Goal: Participate in discussion: Engage in conversation with other users on a specific topic

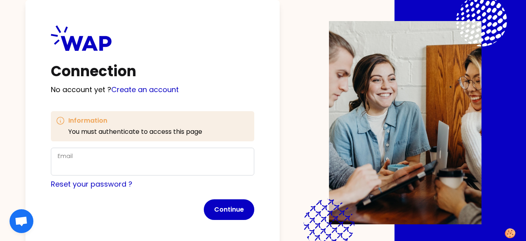
click at [99, 156] on div "Email" at bounding box center [153, 161] width 190 height 21
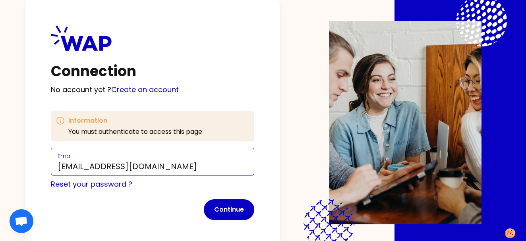
type input "[EMAIL_ADDRESS][DOMAIN_NAME]"
click at [291, 162] on div "Connection No account yet ? Create an account Information You must authenticate…" at bounding box center [262, 120] width 475 height 241
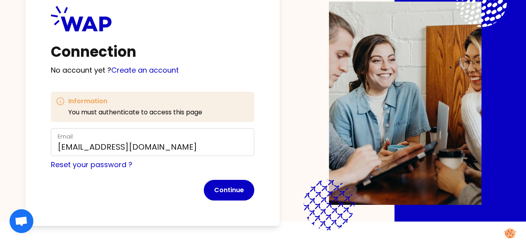
scroll to position [20, 0]
click at [228, 187] on button "Continue" at bounding box center [229, 190] width 50 height 21
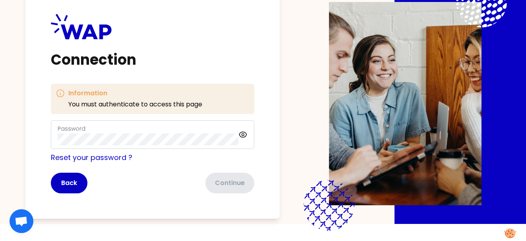
scroll to position [17, 0]
click at [222, 175] on button "Continue" at bounding box center [229, 183] width 50 height 21
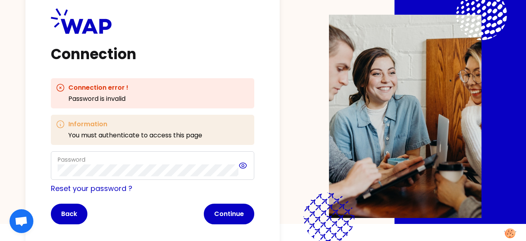
click at [242, 166] on icon at bounding box center [243, 165] width 2 height 2
click at [290, 156] on div "Connection Connection error ! Password is invalid Information You must authenti…" at bounding box center [262, 103] width 475 height 241
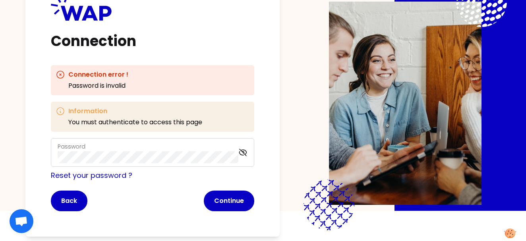
scroll to position [30, 0]
click at [241, 195] on button "Continue" at bounding box center [229, 201] width 50 height 21
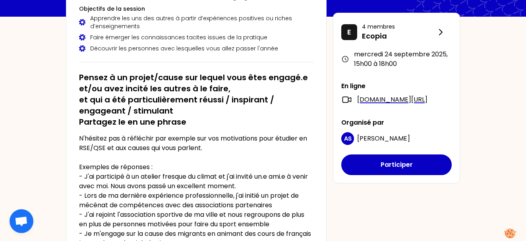
scroll to position [86, 0]
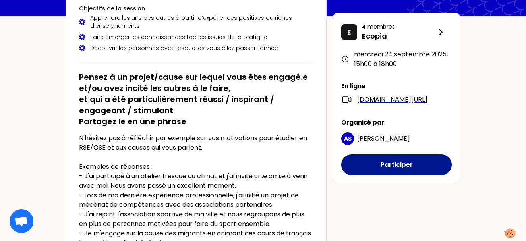
click at [395, 173] on button "Participer" at bounding box center [396, 164] width 110 height 21
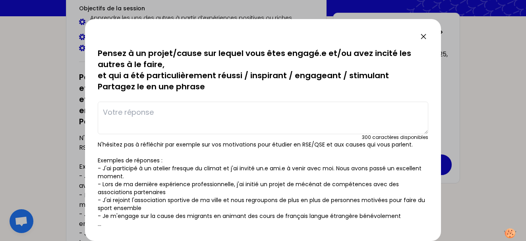
click at [320, 146] on p "N'hésitez pas à réfléchir par exemple sur vos motivations pour étudier en RSE/Q…" at bounding box center [263, 184] width 330 height 87
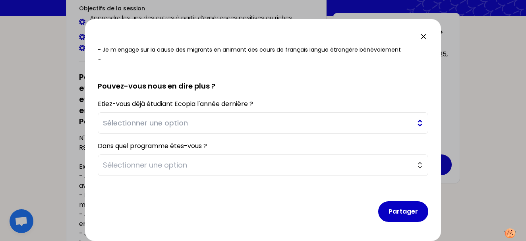
scroll to position [166, 0]
click at [412, 120] on button "Sélectionner une option" at bounding box center [263, 122] width 330 height 21
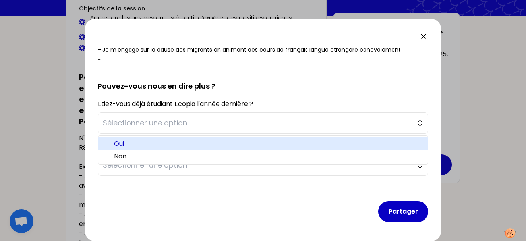
click at [339, 140] on span "Oui" at bounding box center [267, 144] width 307 height 10
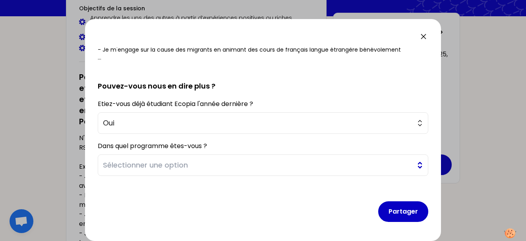
click at [416, 168] on button "Sélectionner une option" at bounding box center [263, 164] width 330 height 21
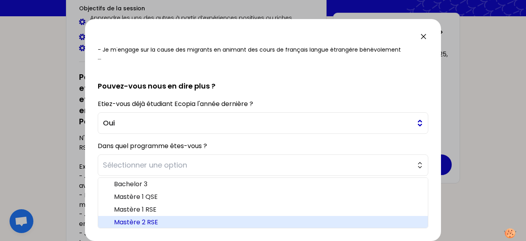
scroll to position [2, 0]
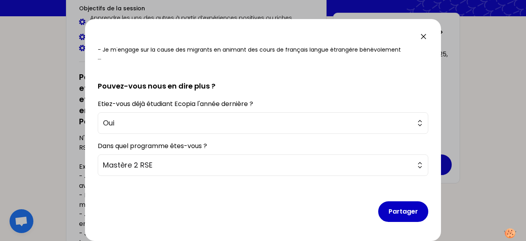
click at [391, 92] on form "sauvegardé Pensez à un projet/cause sur lequel vous êtes engagé.e et/ou avez in…" at bounding box center [263, 54] width 330 height 347
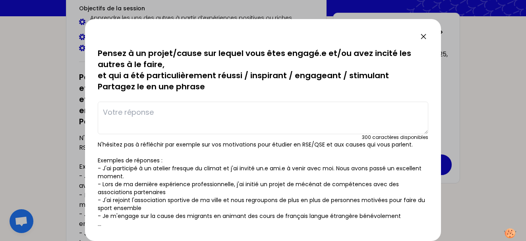
click at [239, 131] on textarea at bounding box center [263, 118] width 330 height 33
type textarea "D"
type textarea "d"
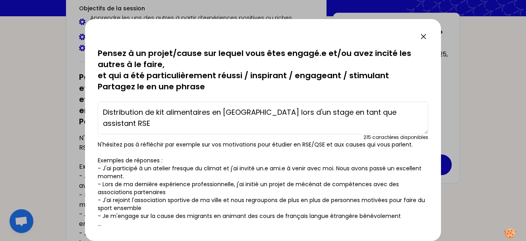
type textarea "Distribution de kit alimentaires en [GEOGRAPHIC_DATA] lors d'un stage en tant q…"
click at [430, 151] on div "sauvegarde en cours... Pensez à un projet/cause sur lequel vous êtes engagé.e e…" at bounding box center [263, 130] width 356 height 222
click at [385, 164] on p "N'hésitez pas à réfléchir par exemple sur vos motivations pour étudier en RSE/Q…" at bounding box center [263, 184] width 330 height 87
click at [418, 191] on p "N'hésitez pas à réfléchir par exemple sur vos motivations pour étudier en RSE/Q…" at bounding box center [263, 184] width 330 height 87
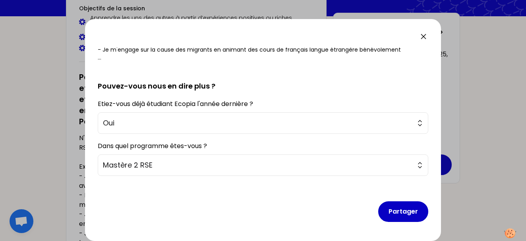
scroll to position [166, 0]
click at [416, 210] on button "Partager" at bounding box center [403, 211] width 50 height 21
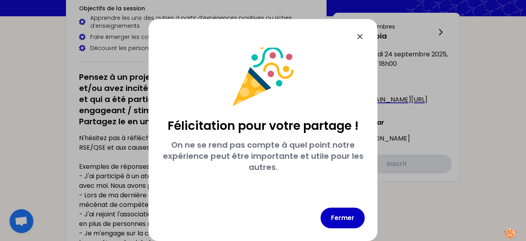
click at [416, 210] on div at bounding box center [263, 120] width 526 height 241
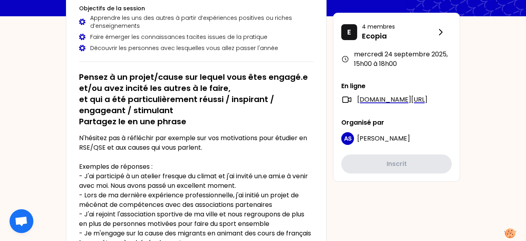
click at [281, 133] on div "Pensez à un projet/cause sur lequel vous êtes engagé.e et/ou avez incité les au…" at bounding box center [196, 161] width 234 height 192
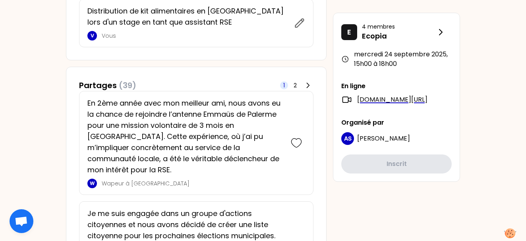
scroll to position [395, 0]
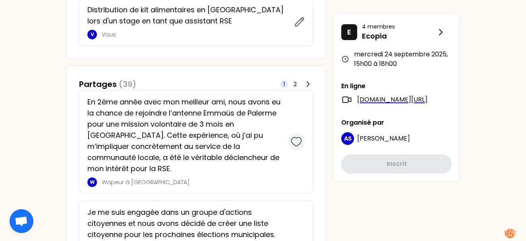
click at [295, 136] on icon at bounding box center [296, 141] width 11 height 11
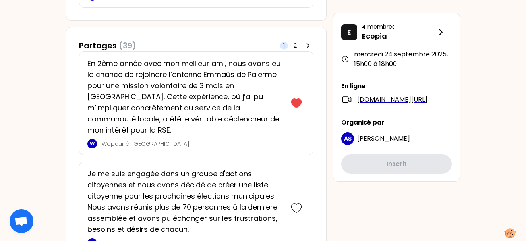
scroll to position [586, 0]
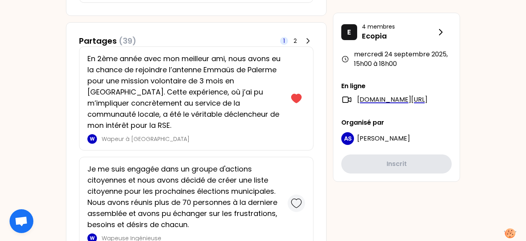
click at [295, 198] on icon at bounding box center [296, 203] width 11 height 11
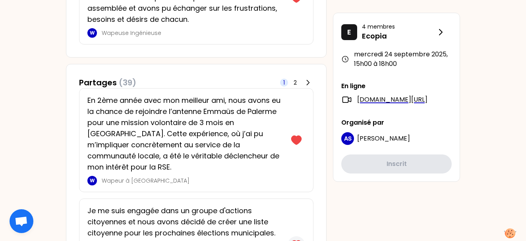
scroll to position [644, 0]
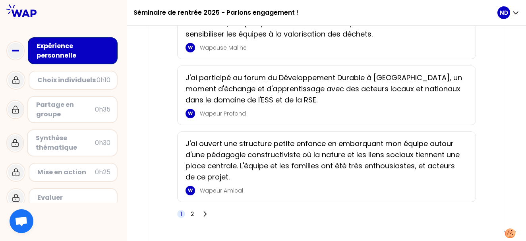
scroll to position [1369, 0]
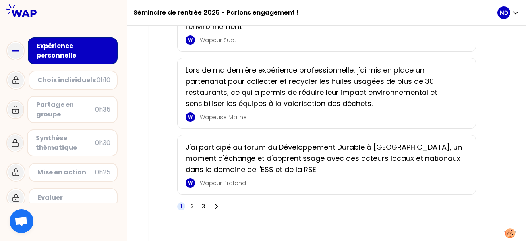
click at [13, 52] on icon at bounding box center [16, 51] width 16 height 16
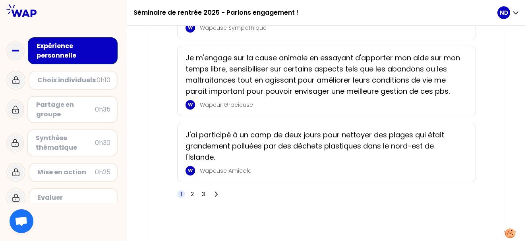
scroll to position [1404, 0]
click at [92, 79] on div "Choix individuels" at bounding box center [66, 80] width 59 height 10
click at [355, 32] on div "W Wapeuse Sympathique" at bounding box center [323, 28] width 277 height 10
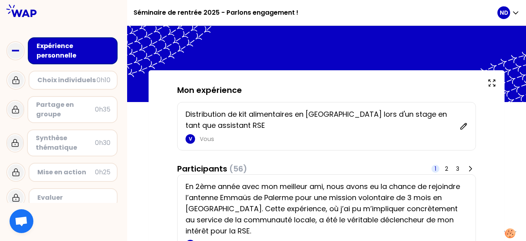
scroll to position [0, 0]
click at [445, 172] on span "2" at bounding box center [446, 169] width 3 height 8
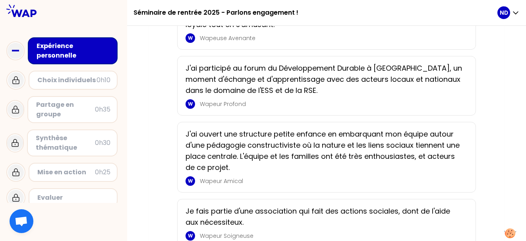
scroll to position [581, 0]
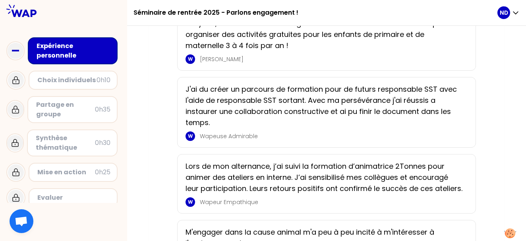
click at [454, 170] on p "Lors de mon alternance, j’ai suivi la formation d’animatrice 2Tonnes pour anime…" at bounding box center [323, 177] width 277 height 33
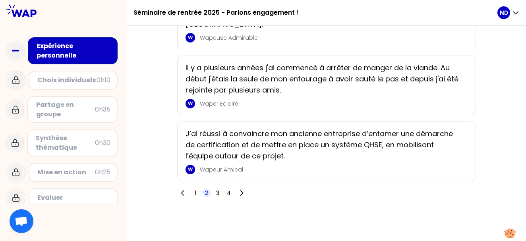
scroll to position [1383, 0]
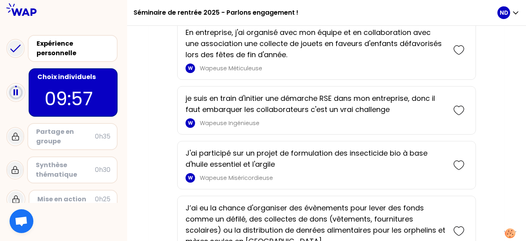
scroll to position [479, 0]
click at [457, 104] on icon at bounding box center [458, 109] width 11 height 11
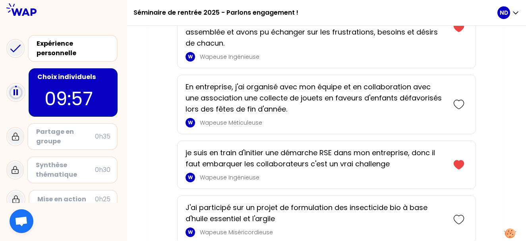
click at [460, 94] on div at bounding box center [458, 104] width 17 height 46
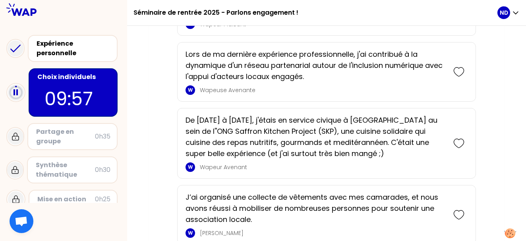
scroll to position [1182, 0]
click at [456, 71] on icon at bounding box center [458, 71] width 11 height 11
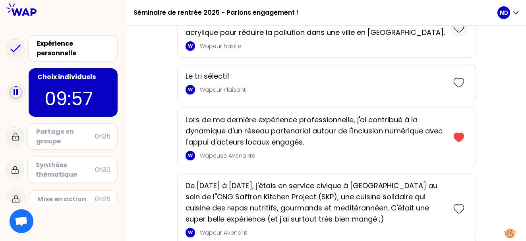
click at [458, 28] on icon at bounding box center [458, 27] width 11 height 11
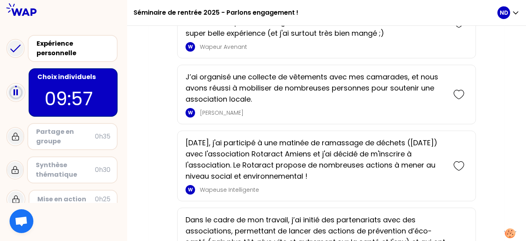
scroll to position [1431, 0]
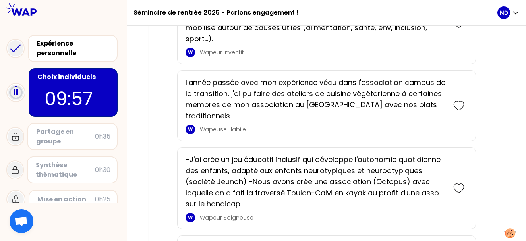
scroll to position [1661, 0]
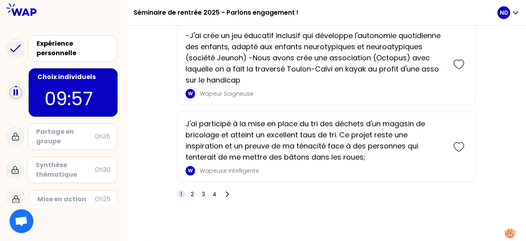
scroll to position [1783, 0]
click at [191, 196] on span "2" at bounding box center [192, 194] width 3 height 8
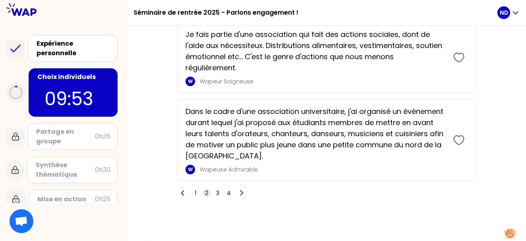
scroll to position [1740, 0]
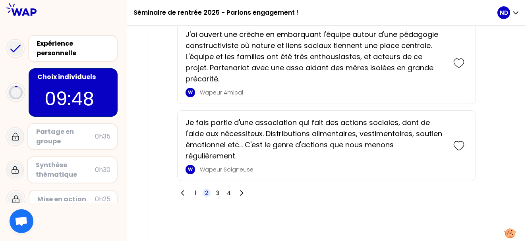
click at [216, 189] on div "1 2 3 4" at bounding box center [212, 192] width 70 height 11
click at [216, 192] on span "3" at bounding box center [217, 193] width 3 height 8
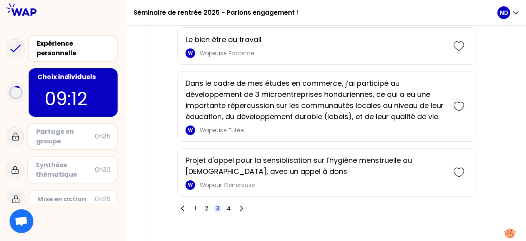
scroll to position [1703, 0]
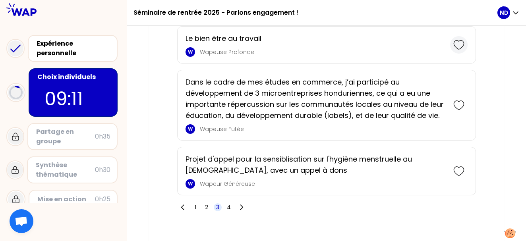
click at [461, 44] on icon at bounding box center [458, 44] width 11 height 11
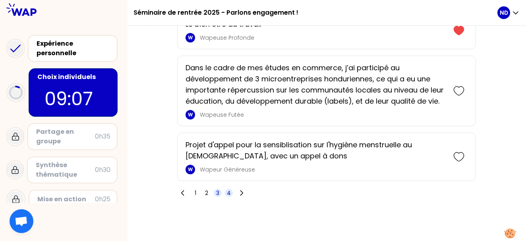
click at [230, 194] on span "4" at bounding box center [229, 193] width 4 height 8
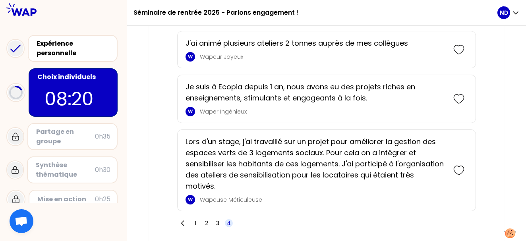
scroll to position [1674, 0]
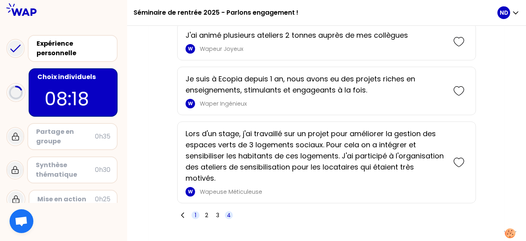
click at [195, 211] on span "1" at bounding box center [196, 215] width 2 height 8
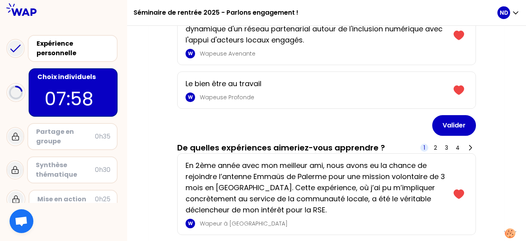
scroll to position [408, 0]
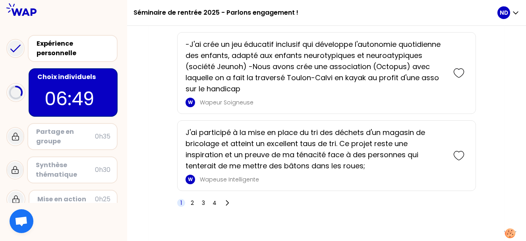
scroll to position [1821, 0]
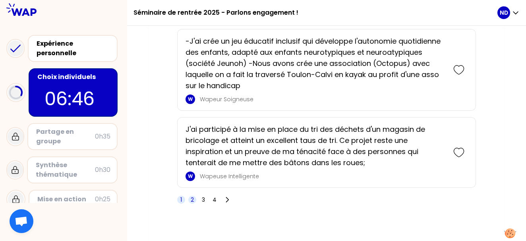
click at [192, 197] on span "2" at bounding box center [192, 200] width 3 height 8
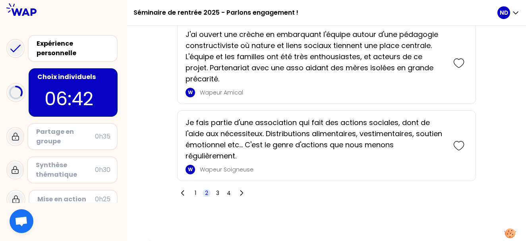
click at [207, 194] on span "2" at bounding box center [206, 193] width 3 height 8
click at [207, 192] on span "2" at bounding box center [206, 193] width 3 height 8
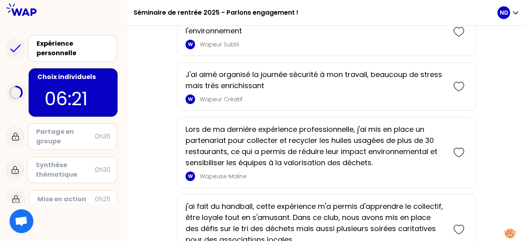
scroll to position [1388, 0]
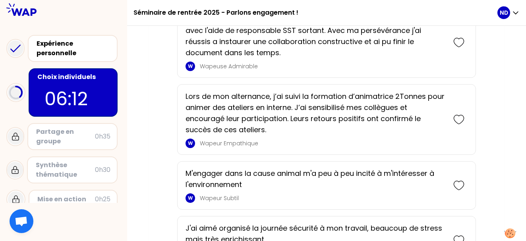
scroll to position [1233, 0]
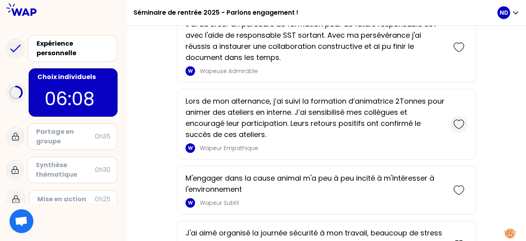
click at [459, 122] on icon at bounding box center [458, 124] width 11 height 11
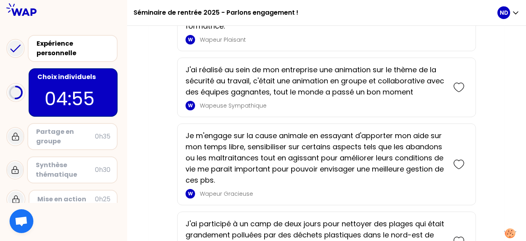
scroll to position [905, 0]
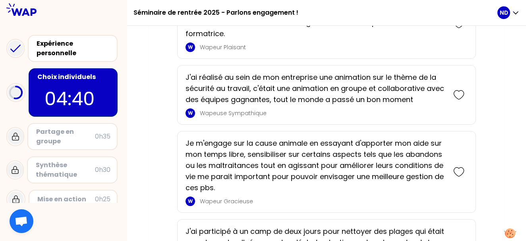
click at [482, 87] on div "Vos choix En 2ème année avec mon meilleur ami, nous avons eu la chance de rejoi…" at bounding box center [326, 186] width 324 height 1988
click at [480, 120] on div "Vos choix En 2ème année avec mon meilleur ami, nous avons eu la chance de rejoi…" at bounding box center [326, 186] width 324 height 1988
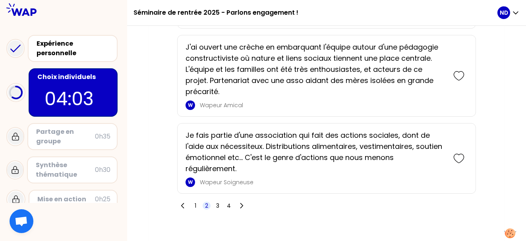
scroll to position [1851, 0]
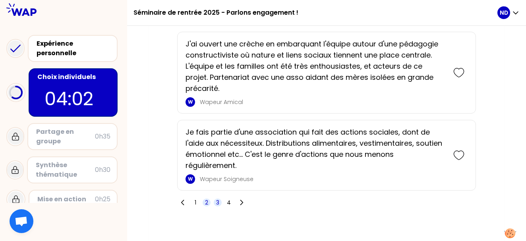
click at [218, 203] on span "3" at bounding box center [217, 202] width 3 height 8
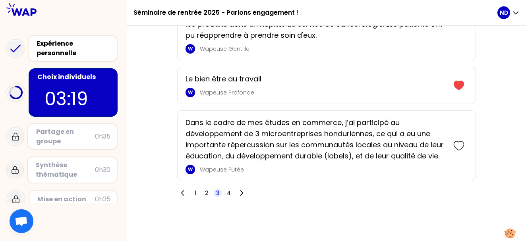
scroll to position [1883, 0]
click at [227, 195] on span "4" at bounding box center [229, 193] width 4 height 8
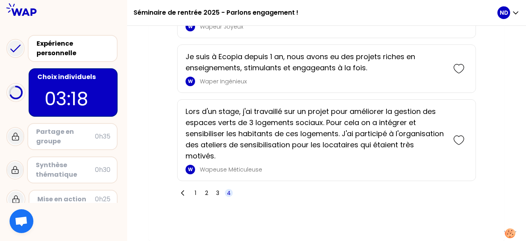
scroll to position [1751, 0]
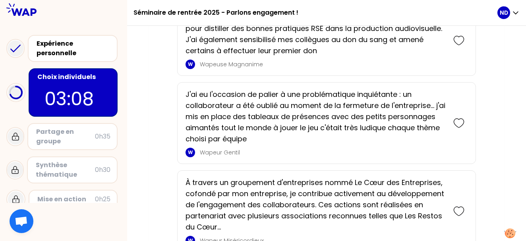
scroll to position [814, 0]
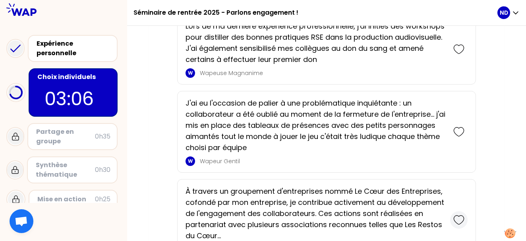
click at [458, 213] on div at bounding box center [458, 219] width 17 height 17
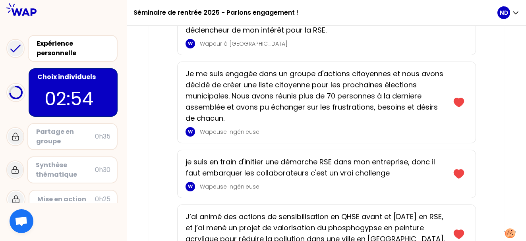
scroll to position [144, 0]
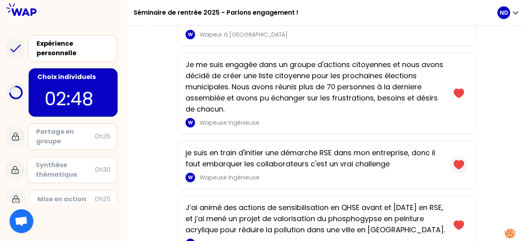
click at [457, 171] on div at bounding box center [458, 164] width 17 height 17
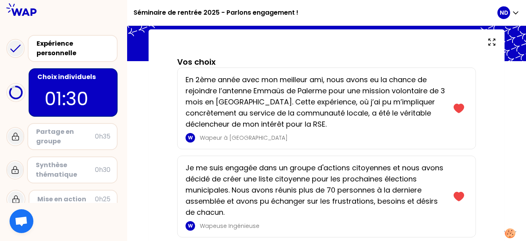
scroll to position [0, 0]
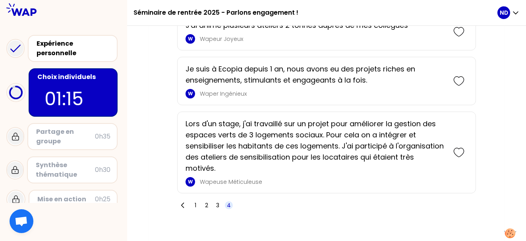
scroll to position [1784, 0]
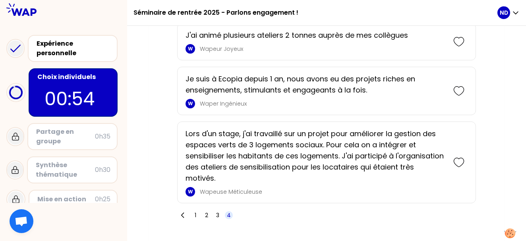
click at [99, 184] on div "Synthèse thématique 0h30" at bounding box center [63, 169] width 114 height 33
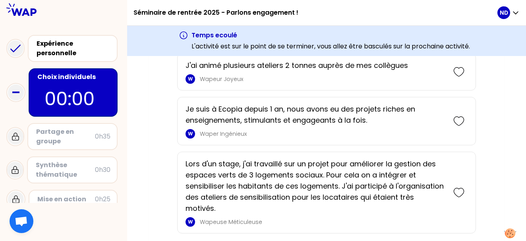
scroll to position [0, 0]
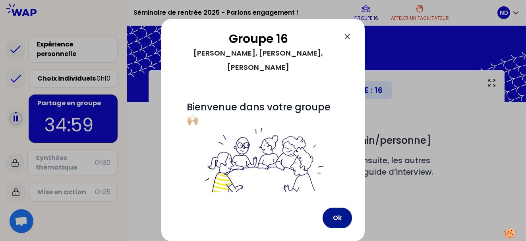
click at [330, 218] on button "Ok" at bounding box center [336, 218] width 29 height 21
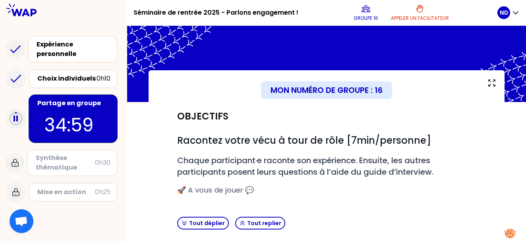
click at [339, 206] on div "Objectifs # Racontez votre vécu à tour de rôle [7min/personne] # Chaque partici…" at bounding box center [326, 158] width 305 height 112
click at [207, 190] on span "🚀 A vous de jouer 💬" at bounding box center [215, 190] width 77 height 10
click at [263, 225] on button "Tout replier" at bounding box center [260, 223] width 50 height 13
click at [373, 15] on p "Groupe 16" at bounding box center [365, 18] width 25 height 6
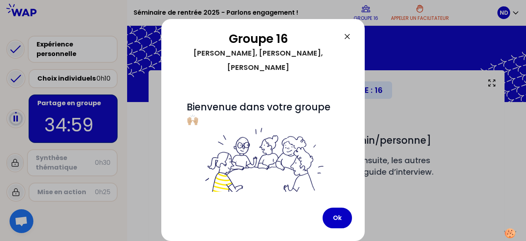
click at [432, 89] on div at bounding box center [263, 120] width 526 height 241
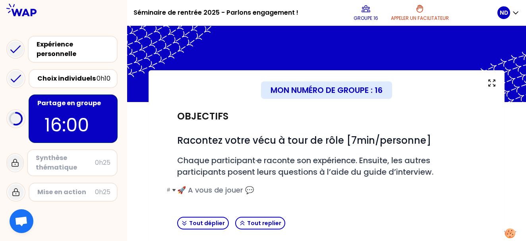
click at [395, 185] on h3 "# 🚀 A vous de jouer 💬" at bounding box center [326, 190] width 299 height 11
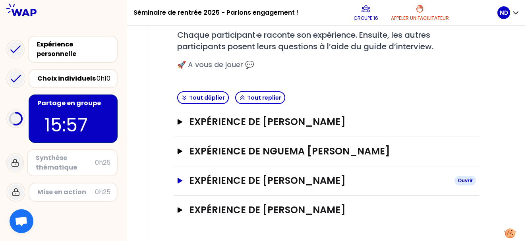
scroll to position [125, 0]
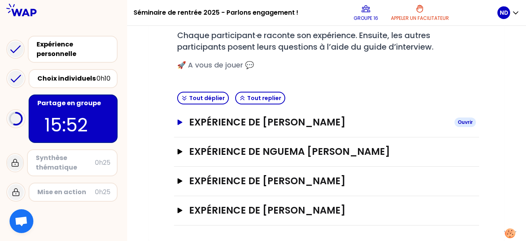
click at [181, 120] on icon "button" at bounding box center [180, 122] width 6 height 6
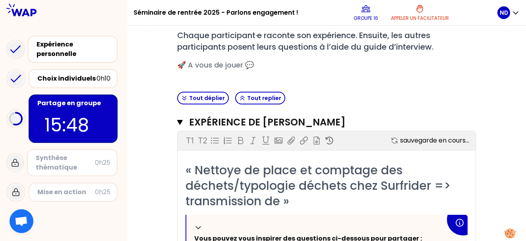
click at [508, 90] on div "Mon numéro de groupe : 16 Objectifs # Racontez votre vécu à tour de rôle [7min/…" at bounding box center [326, 229] width 399 height 568
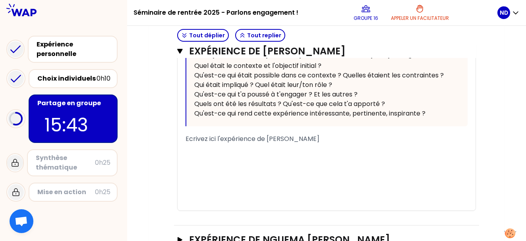
scroll to position [309, 0]
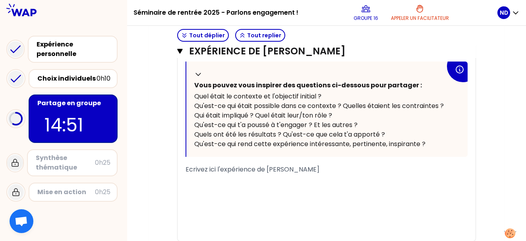
click at [483, 152] on div "Objectifs # Racontez votre vécu à tour de rôle [7min/personne] # Chaque partici…" at bounding box center [326, 68] width 324 height 551
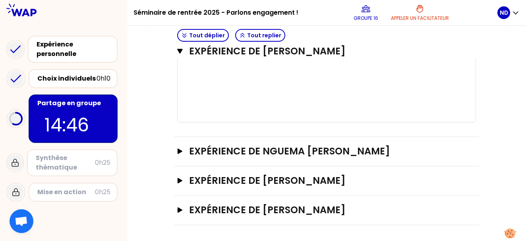
scroll to position [428, 0]
click at [182, 152] on icon "button" at bounding box center [180, 152] width 6 height 6
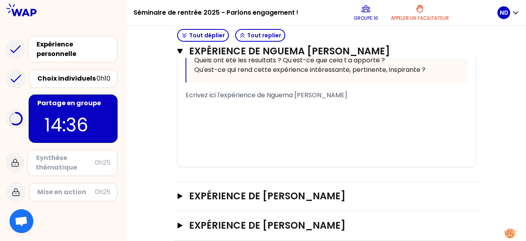
scroll to position [684, 0]
click at [179, 190] on button "Expérience de [PERSON_NAME]" at bounding box center [326, 196] width 299 height 13
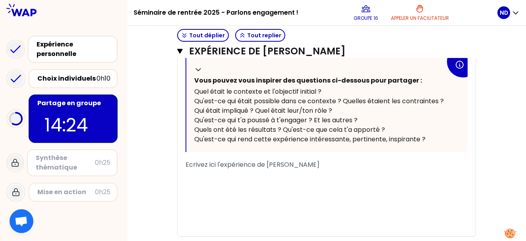
scroll to position [903, 0]
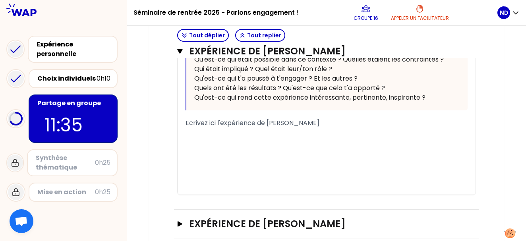
scroll to position [925, 0]
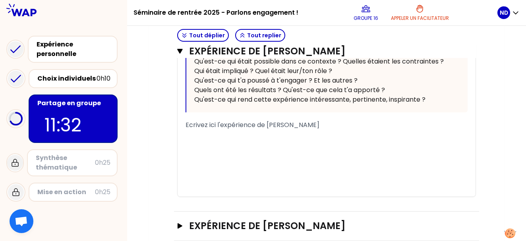
click at [462, 221] on div "Ouvrir" at bounding box center [464, 226] width 21 height 10
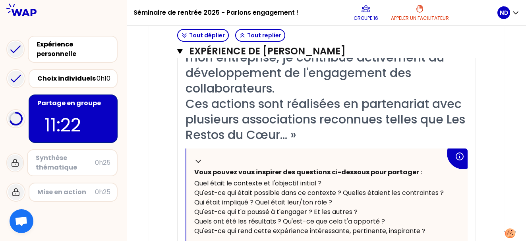
scroll to position [1174, 0]
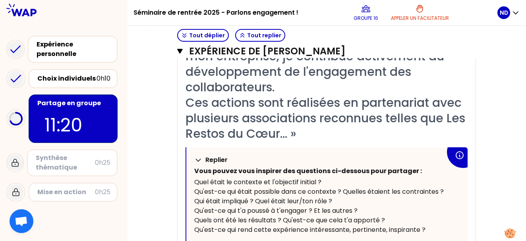
click at [227, 155] on p "Replier" at bounding box center [216, 160] width 22 height 10
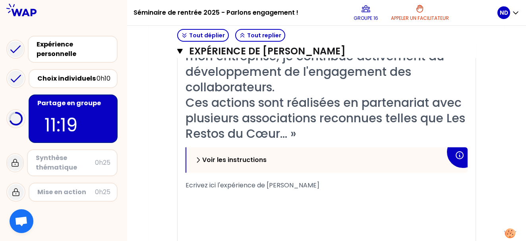
click at [213, 181] on span "Ecrivez ici l'expérience de [PERSON_NAME]" at bounding box center [252, 185] width 134 height 9
click at [231, 181] on span "Ecrivez ici l'expérience de [PERSON_NAME]" at bounding box center [252, 185] width 134 height 9
drag, startPoint x: 356, startPoint y: 171, endPoint x: 243, endPoint y: 166, distance: 112.9
click at [243, 181] on div "Ecrivez ici l'expérience de [PERSON_NAME]" at bounding box center [326, 186] width 282 height 10
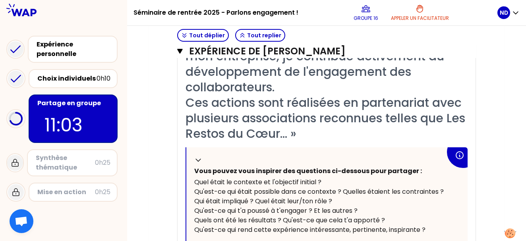
click at [426, 225] on div "Qu'est-ce qui rend cette expérience intéressante, pertinente, inspirante ?" at bounding box center [319, 230] width 251 height 10
click at [420, 225] on span "Qu'est-ce qui rend cette expérience intéressante, pertinente, inspirante ?" at bounding box center [309, 229] width 231 height 9
click at [426, 225] on div "Qu'est-ce qui rend cette expérience intéressante, pertinente, inspirante ?" at bounding box center [319, 230] width 251 height 10
click at [427, 225] on div "Qu'est-ce qui rend cette expérience intéressante, pertinente, inspirante ?" at bounding box center [319, 230] width 251 height 10
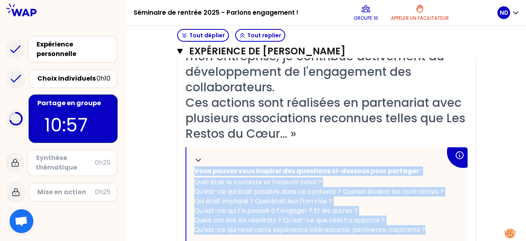
drag, startPoint x: 427, startPoint y: 212, endPoint x: 194, endPoint y: 131, distance: 246.7
click at [194, 131] on div "« À travers un groupement d'entreprises nommé Le Cœur des Entreprises, cofondé …" at bounding box center [326, 167] width 282 height 300
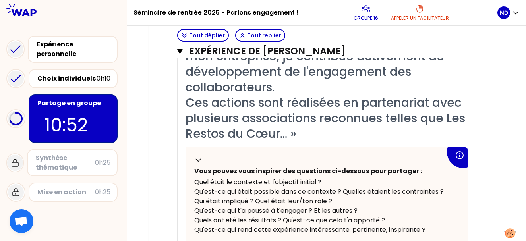
click at [475, 212] on div "T1 T2 Exporter sauvegardé « À travers un groupement d'entreprises nommé Le Cœur…" at bounding box center [326, 152] width 299 height 332
click at [459, 214] on div "Replier Vous pouvez vous inspirer des questions ci-dessous pour partager : Quel…" at bounding box center [326, 194] width 281 height 95
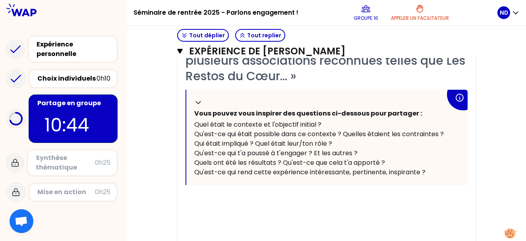
scroll to position [1234, 0]
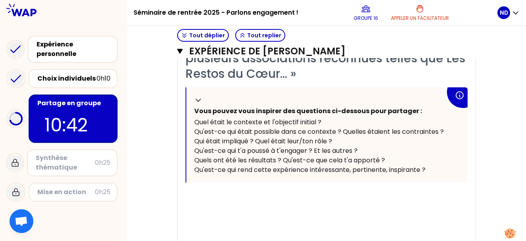
click at [350, 159] on div "Replier Vous pouvez vous inspirer des questions ci-dessous pour partager : Quel…" at bounding box center [326, 134] width 281 height 95
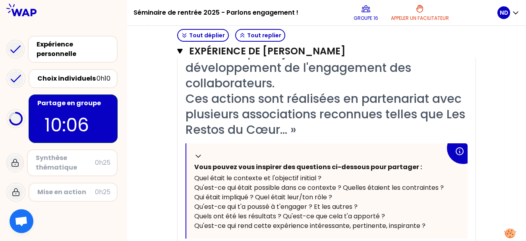
scroll to position [1175, 0]
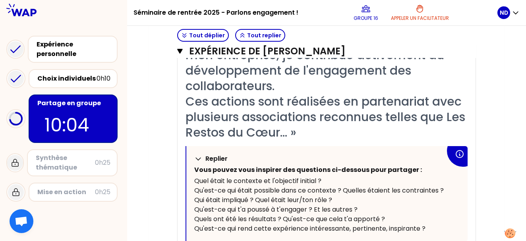
click at [198, 155] on icon at bounding box center [198, 159] width 8 height 8
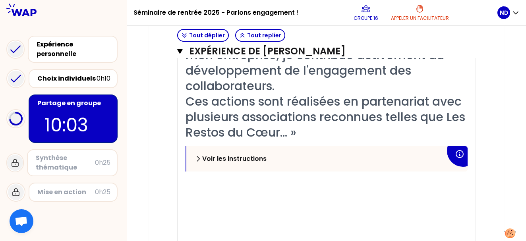
click at [210, 179] on div "﻿" at bounding box center [326, 184] width 282 height 10
click at [189, 179] on div "﻿" at bounding box center [326, 184] width 282 height 10
click at [185, 167] on div "« À travers un groupement d'entreprises nommé Le Cœur des Entreprises, cofondé …" at bounding box center [326, 131] width 298 height 230
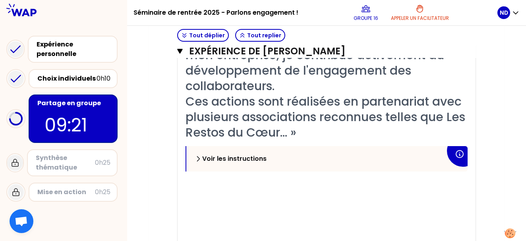
click at [216, 189] on div "﻿" at bounding box center [326, 194] width 282 height 10
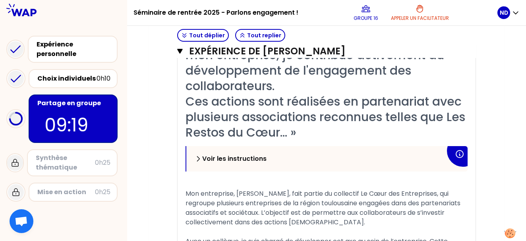
scroll to position [1348, 0]
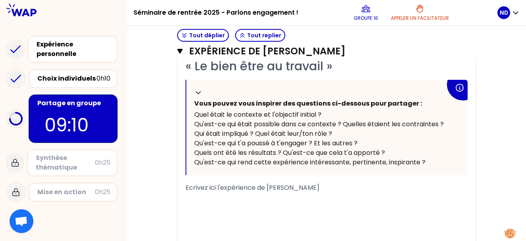
scroll to position [851, 0]
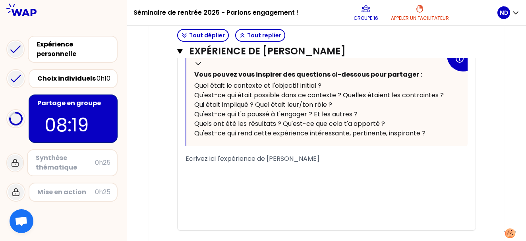
scroll to position [890, 0]
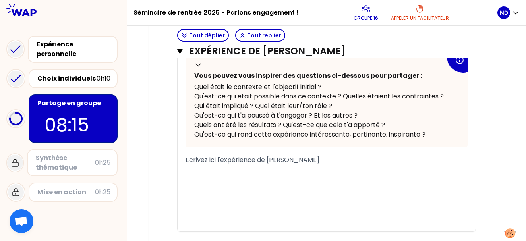
click at [200, 155] on span "Ecrivez ici l'expérience de [PERSON_NAME]" at bounding box center [252, 159] width 134 height 9
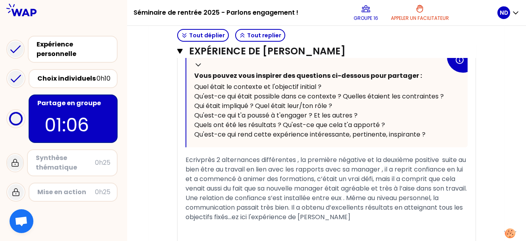
click at [200, 155] on span "Ecrivprès 2 alternances différentes , la première négative et la deuxième posit…" at bounding box center [326, 188] width 283 height 66
drag, startPoint x: 368, startPoint y: 210, endPoint x: 364, endPoint y: 204, distance: 7.6
click at [364, 204] on div "« Le bien être au travail » Replier Vous pouvez vous inspirer des questions ci-…" at bounding box center [326, 160] width 282 height 258
click at [346, 201] on div "Ecrivprès 2 alternances différentes , la première négative et la deuxième posit…" at bounding box center [326, 188] width 282 height 67
drag, startPoint x: 346, startPoint y: 201, endPoint x: 166, endPoint y: 142, distance: 189.3
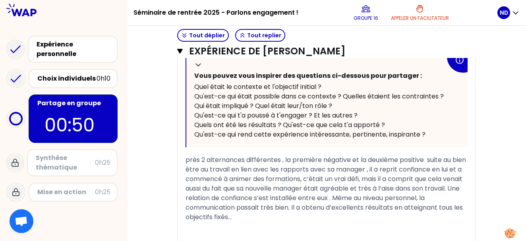
click at [187, 155] on span "près 2 alternances différentes , la première négative et la deuxième positive s…" at bounding box center [326, 188] width 282 height 66
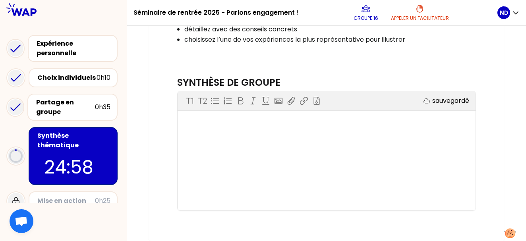
scroll to position [12, 0]
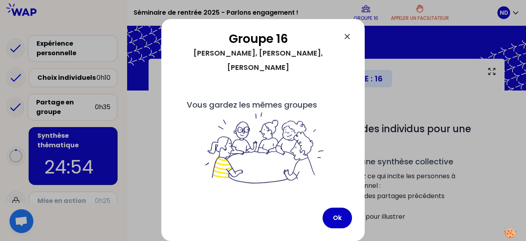
click at [346, 36] on icon at bounding box center [347, 36] width 5 height 5
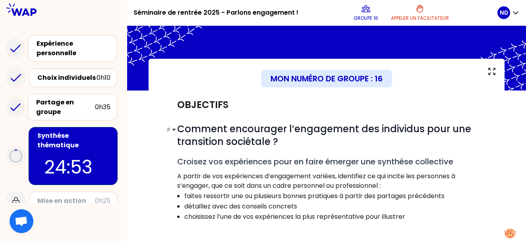
click at [466, 140] on h1 "# Comment encourager l’engagement des individus pour une transition sociétale ?" at bounding box center [326, 135] width 299 height 25
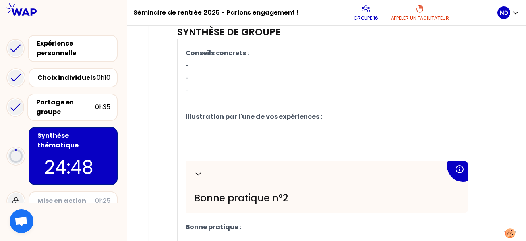
scroll to position [345, 0]
click at [59, 110] on div "Partage en groupe" at bounding box center [65, 107] width 59 height 19
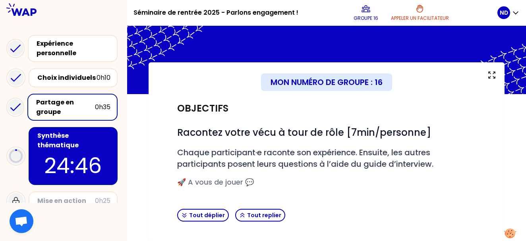
scroll to position [8, 0]
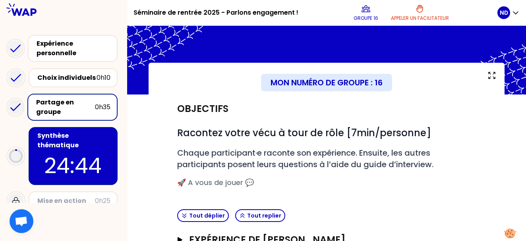
click at [495, 168] on div "Mon numéro de groupe : 16 Objectifs # Racontez votre vécu à tour de rôle [7min/…" at bounding box center [326, 211] width 356 height 296
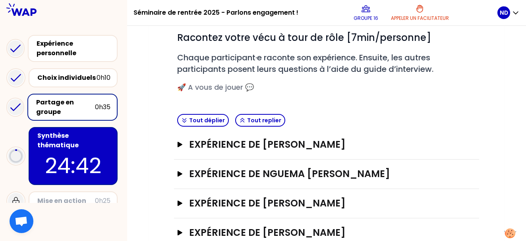
scroll to position [104, 0]
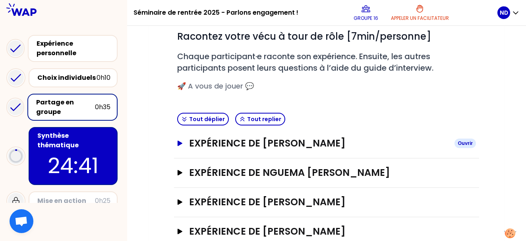
click at [238, 147] on h3 "Expérience de [PERSON_NAME]" at bounding box center [318, 143] width 259 height 13
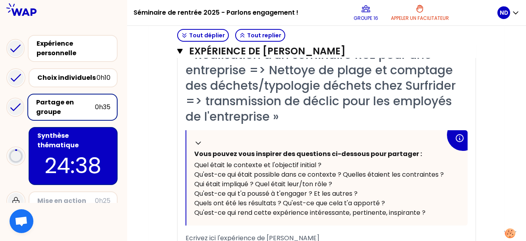
scroll to position [241, 0]
click at [190, 164] on div "Replier Vous pouvez vous inspirer des questions ci-dessous pour partager : Quel…" at bounding box center [326, 177] width 281 height 95
click at [212, 237] on span "Ecrivez ici l'expérience de [PERSON_NAME]" at bounding box center [252, 237] width 134 height 9
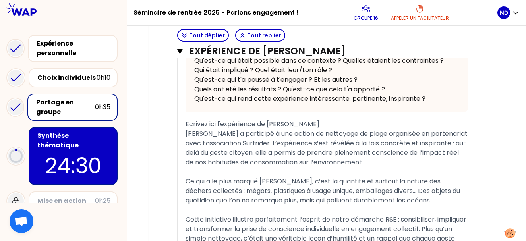
scroll to position [468, 0]
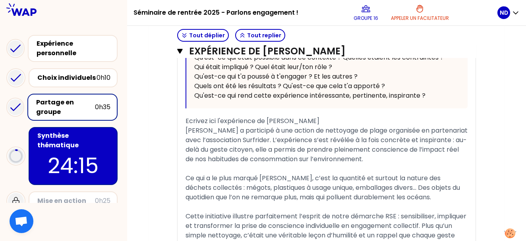
scroll to position [343, 0]
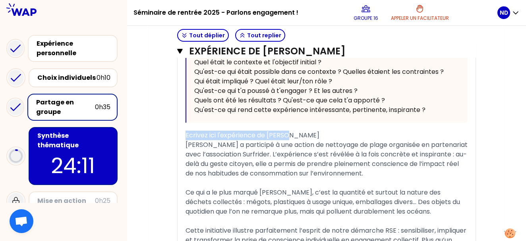
drag, startPoint x: 289, startPoint y: 134, endPoint x: 185, endPoint y: 137, distance: 104.4
click at [185, 137] on div "« Réalisation d'un séminaire RSE pour une entreprise => Nettoye de plage et com…" at bounding box center [326, 132] width 298 height 377
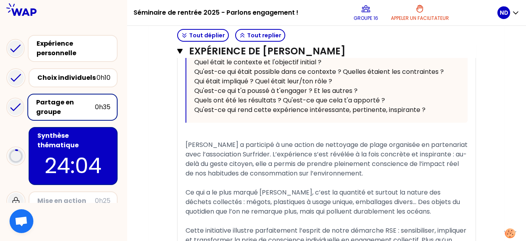
click at [46, 150] on p "24:04" at bounding box center [73, 165] width 75 height 31
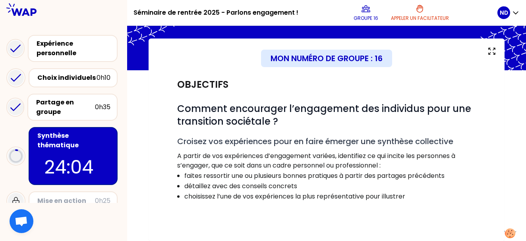
scroll to position [29, 0]
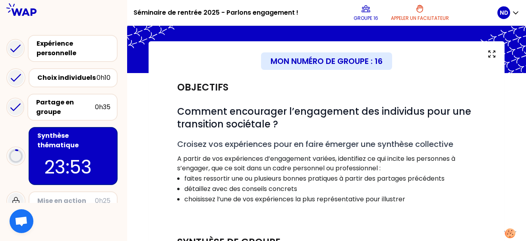
click at [487, 145] on div "Objectifs # Comment encourager l’engagement des individus pour une transition s…" at bounding box center [326, 229] width 324 height 312
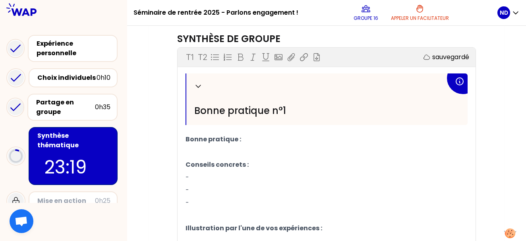
scroll to position [236, 0]
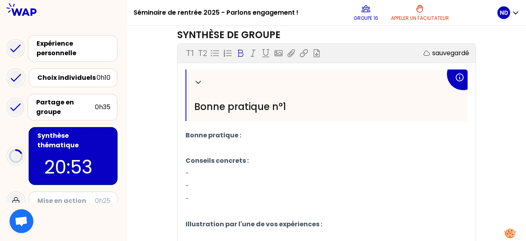
click at [259, 136] on p "Bonne pratique :" at bounding box center [326, 135] width 282 height 13
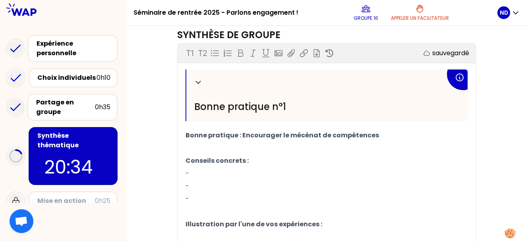
click at [235, 172] on p "-" at bounding box center [326, 173] width 282 height 13
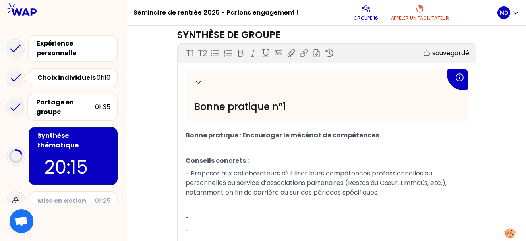
click at [204, 213] on p "-" at bounding box center [326, 218] width 282 height 13
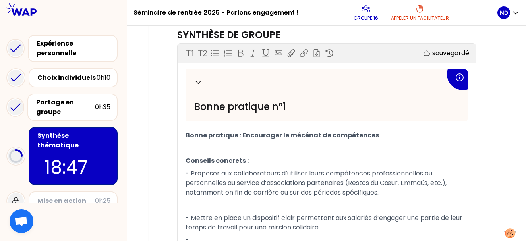
click at [231, 227] on span "- Mettre en place un dispositif clair permettant aux salariés d’engager une par…" at bounding box center [324, 222] width 278 height 19
click at [495, 177] on div "Mon numéro de groupe : 16 Objectifs # Comment encourager l’engagement des indiv…" at bounding box center [326, 199] width 356 height 731
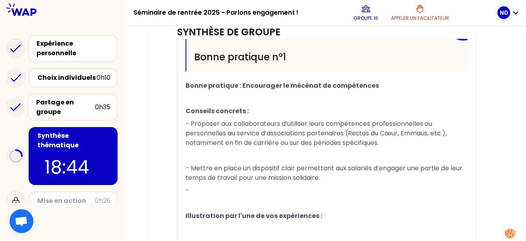
scroll to position [287, 0]
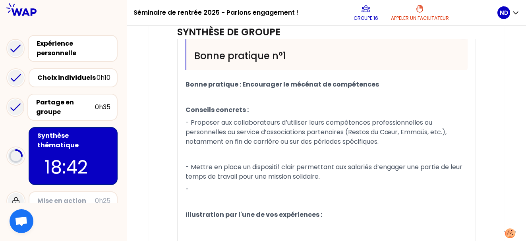
click at [241, 189] on p "-" at bounding box center [326, 189] width 282 height 13
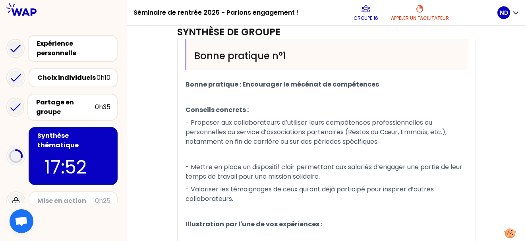
click at [498, 142] on div "Mon numéro de groupe : 16 Objectifs # Comment encourager l’engagement des indiv…" at bounding box center [326, 153] width 356 height 741
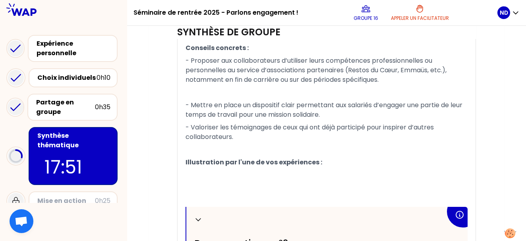
scroll to position [352, 0]
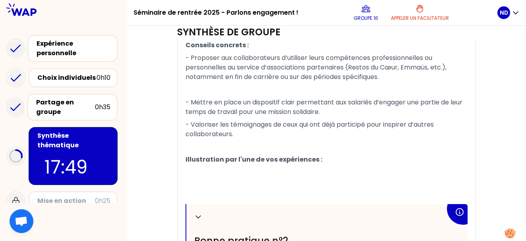
click at [259, 179] on p "﻿" at bounding box center [326, 185] width 282 height 13
click at [214, 166] on p "﻿" at bounding box center [326, 172] width 282 height 13
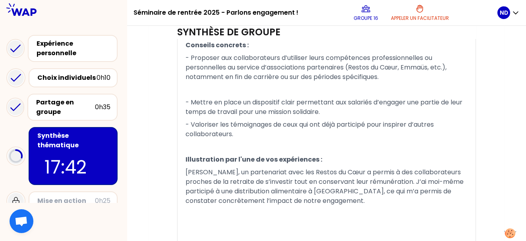
click at [195, 91] on p "﻿" at bounding box center [326, 89] width 282 height 13
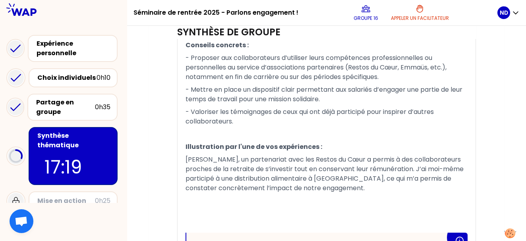
click at [490, 159] on div "Mon numéro de groupe : 16 Objectifs # Comment encourager l’engagement des indiv…" at bounding box center [326, 103] width 356 height 769
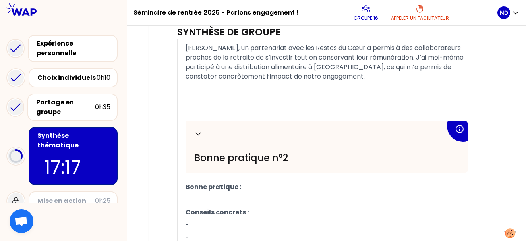
scroll to position [465, 0]
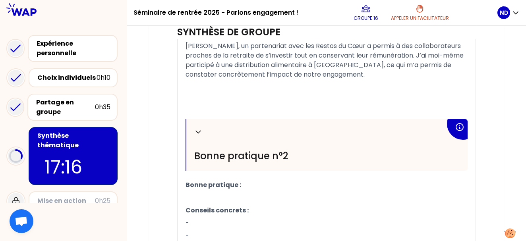
click at [328, 188] on p "Bonne pratique :" at bounding box center [326, 185] width 282 height 13
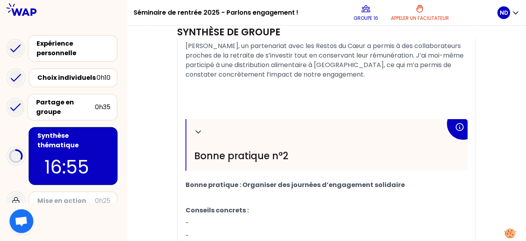
click at [277, 210] on p "Conseils concrets :" at bounding box center [326, 210] width 282 height 13
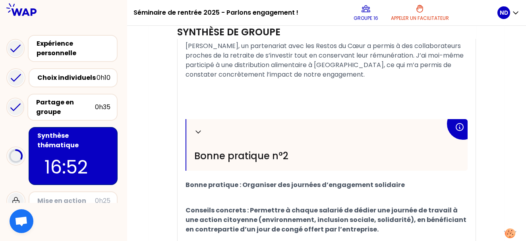
scroll to position [570, 0]
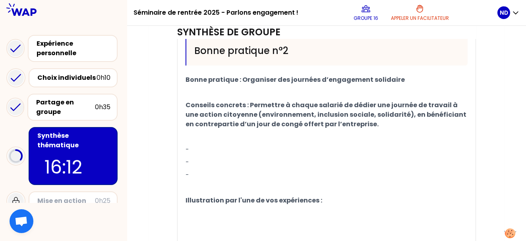
click at [232, 149] on p "-" at bounding box center [326, 149] width 282 height 13
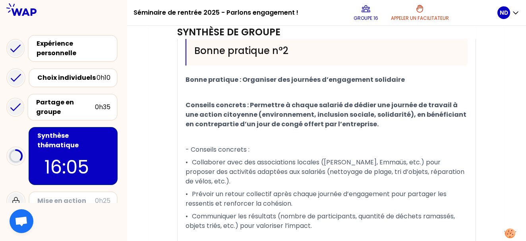
click at [192, 146] on span "- Conseils concrets :" at bounding box center [217, 149] width 64 height 9
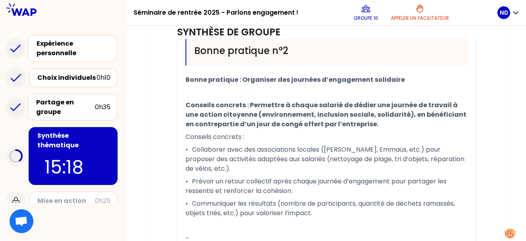
click at [422, 86] on p "﻿" at bounding box center [326, 92] width 282 height 13
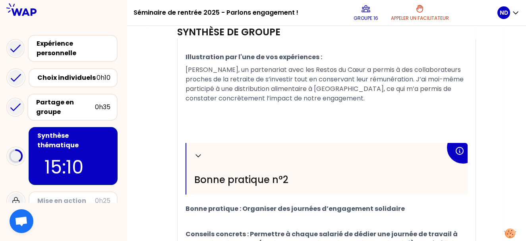
click at [444, 76] on span "[PERSON_NAME], un partenariat avec les Restos du Cœur a permis à des collaborat…" at bounding box center [324, 84] width 279 height 38
click at [465, 77] on span "[PERSON_NAME], un partenariat avec les Restos du Cœur a permis à des collaborat…" at bounding box center [324, 84] width 279 height 38
click at [381, 87] on span "[PERSON_NAME], un partenariat avec les Restos du Cœur a permis à des collaborat…" at bounding box center [325, 84] width 281 height 38
click at [406, 86] on span "[PERSON_NAME], un partenariat avec les Restos du Cœur a permis à des collaborat…" at bounding box center [325, 84] width 281 height 38
click at [486, 117] on div "Objectifs # Comment encourager l’engagement des individus pour une transition s…" at bounding box center [326, 76] width 324 height 830
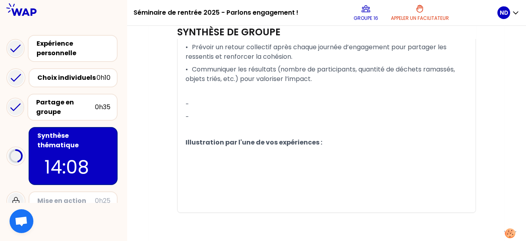
scroll to position [703, 0]
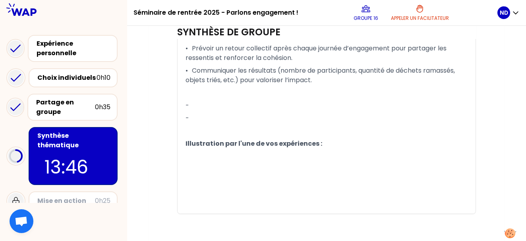
click at [242, 156] on p "﻿" at bounding box center [326, 156] width 282 height 13
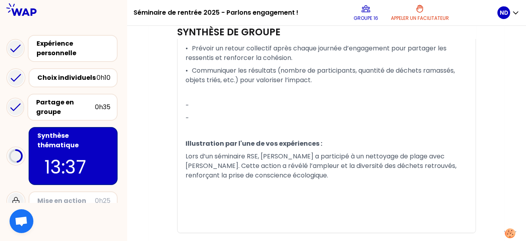
click at [213, 154] on span "Lors d’un séminaire RSE, [PERSON_NAME] a participé à un nettoyage de plage avec…" at bounding box center [321, 166] width 272 height 28
click at [271, 174] on p "Après un séminaire RSE, [PERSON_NAME] a participé à un nettoyage de plage avec …" at bounding box center [326, 166] width 282 height 32
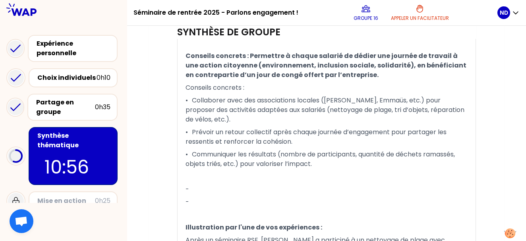
scroll to position [616, 0]
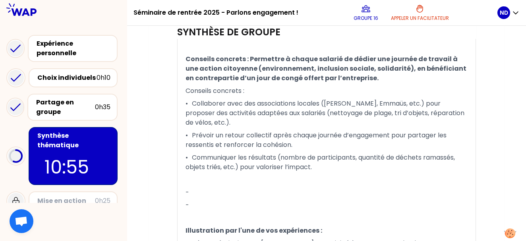
click at [230, 195] on p "-" at bounding box center [326, 192] width 282 height 13
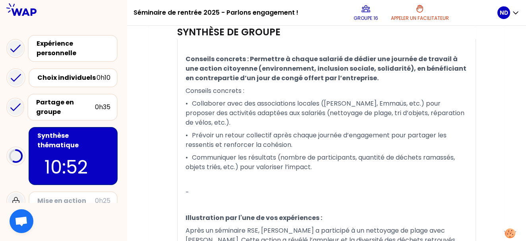
click at [200, 194] on p "-" at bounding box center [326, 192] width 282 height 13
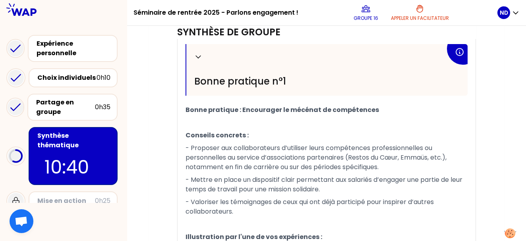
scroll to position [261, 0]
click at [73, 109] on div "Partage en groupe" at bounding box center [65, 107] width 59 height 19
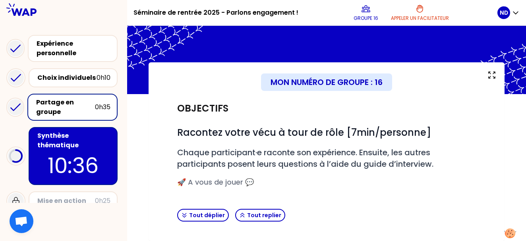
scroll to position [8, 0]
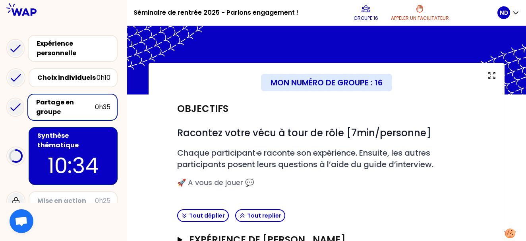
click at [65, 153] on p "10:34" at bounding box center [73, 165] width 75 height 31
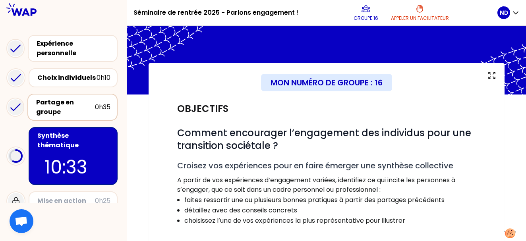
click at [96, 112] on div "0h35" at bounding box center [102, 107] width 15 height 10
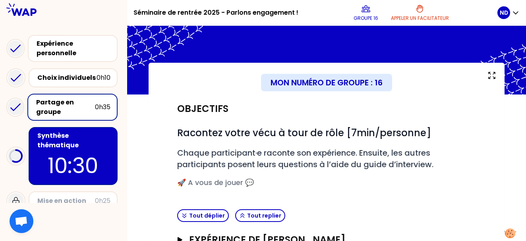
click at [499, 135] on div "Mon numéro de groupe : 16 Objectifs # Racontez votre vécu à tour de rôle [7min/…" at bounding box center [326, 211] width 356 height 296
click at [522, 136] on div "Mon numéro de groupe : 16 Objectifs # Racontez votre vécu à tour de rôle [7min/…" at bounding box center [326, 211] width 399 height 296
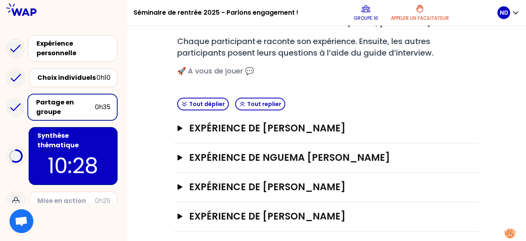
scroll to position [125, 0]
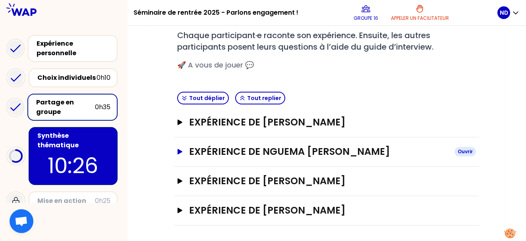
click at [243, 154] on h3 "Expérience de Nguema [PERSON_NAME]" at bounding box center [318, 151] width 259 height 13
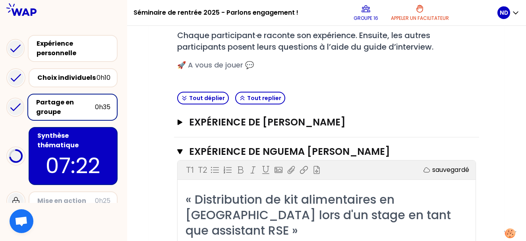
click at [501, 175] on div "Mon numéro de groupe : 16 Objectifs # Racontez votre vécu à tour de rôle [7min/…" at bounding box center [326, 229] width 356 height 568
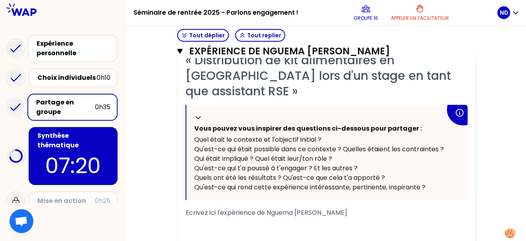
scroll to position [270, 0]
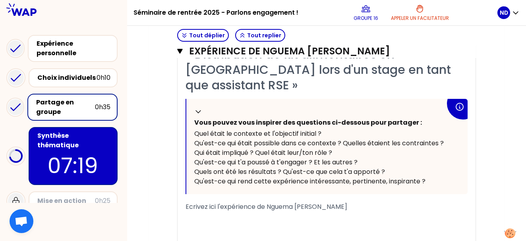
click at [237, 202] on span "Ecrivez ici l'expérience de Nguema [PERSON_NAME]" at bounding box center [266, 206] width 162 height 9
drag, startPoint x: 195, startPoint y: 192, endPoint x: 202, endPoint y: 192, distance: 7.1
click at [195, 202] on div "Ecrivez ici l'expérience de Nguema [PERSON_NAME]" at bounding box center [326, 207] width 282 height 10
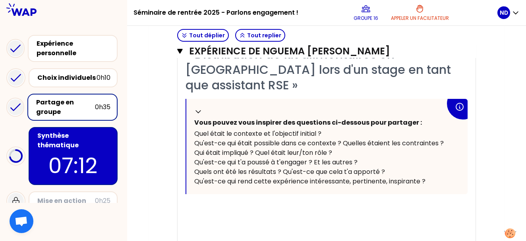
click at [206, 202] on div "﻿" at bounding box center [326, 207] width 282 height 10
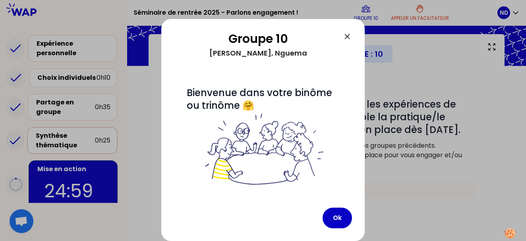
scroll to position [19, 0]
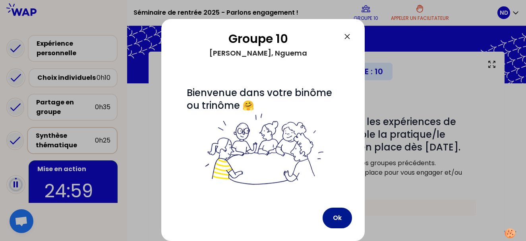
click at [337, 216] on button "Ok" at bounding box center [336, 218] width 29 height 21
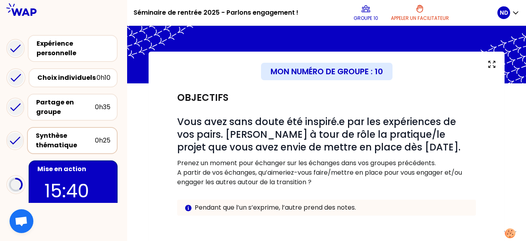
click at [505, 169] on div "Mon numéro de groupe : 10 Objectifs # Vous avez sans doute été inspiré.e par le…" at bounding box center [326, 209] width 399 height 314
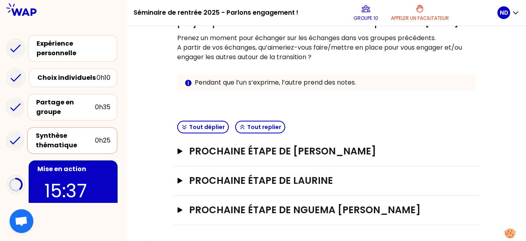
scroll to position [144, 0]
click at [184, 150] on button "Prochaine étape de [PERSON_NAME]" at bounding box center [326, 151] width 299 height 13
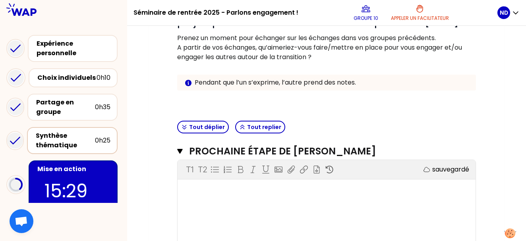
click at [491, 83] on div "Mon numéro de groupe : 10 Objectifs # Vous avez sans doute été inspiré.e par le…" at bounding box center [326, 148] width 356 height 442
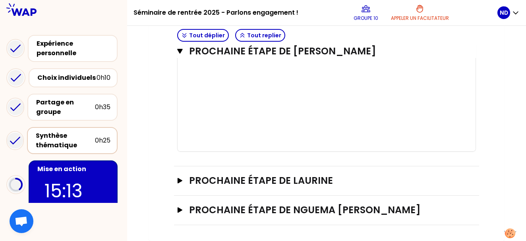
scroll to position [272, 0]
click at [203, 208] on h3 "Prochaine étape de Nguema [PERSON_NAME]" at bounding box center [318, 210] width 259 height 13
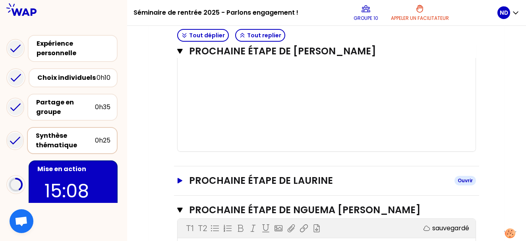
click at [212, 180] on h3 "Prochaine étape de Laurine" at bounding box center [318, 180] width 259 height 13
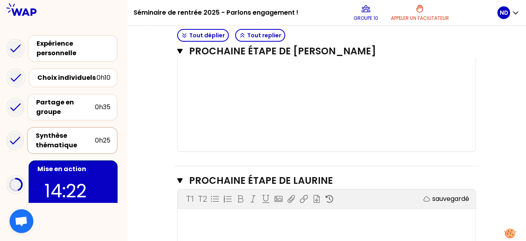
click at [491, 177] on div "Mon numéro de groupe : 10 Objectifs # Vous avez sans doute été inspiré.e par le…" at bounding box center [326, 148] width 356 height 698
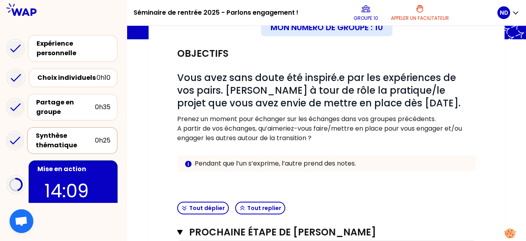
scroll to position [61, 0]
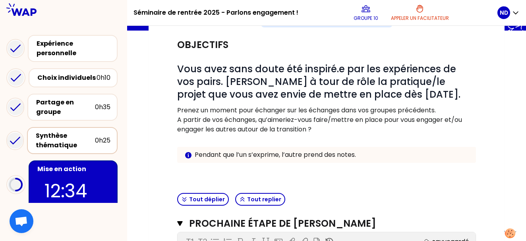
scroll to position [69, 0]
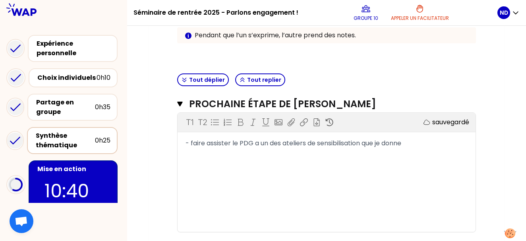
scroll to position [195, 0]
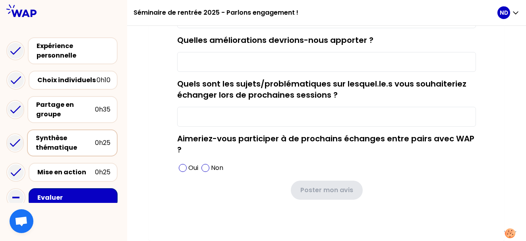
scroll to position [150, 0]
